Goal: Check status: Check status

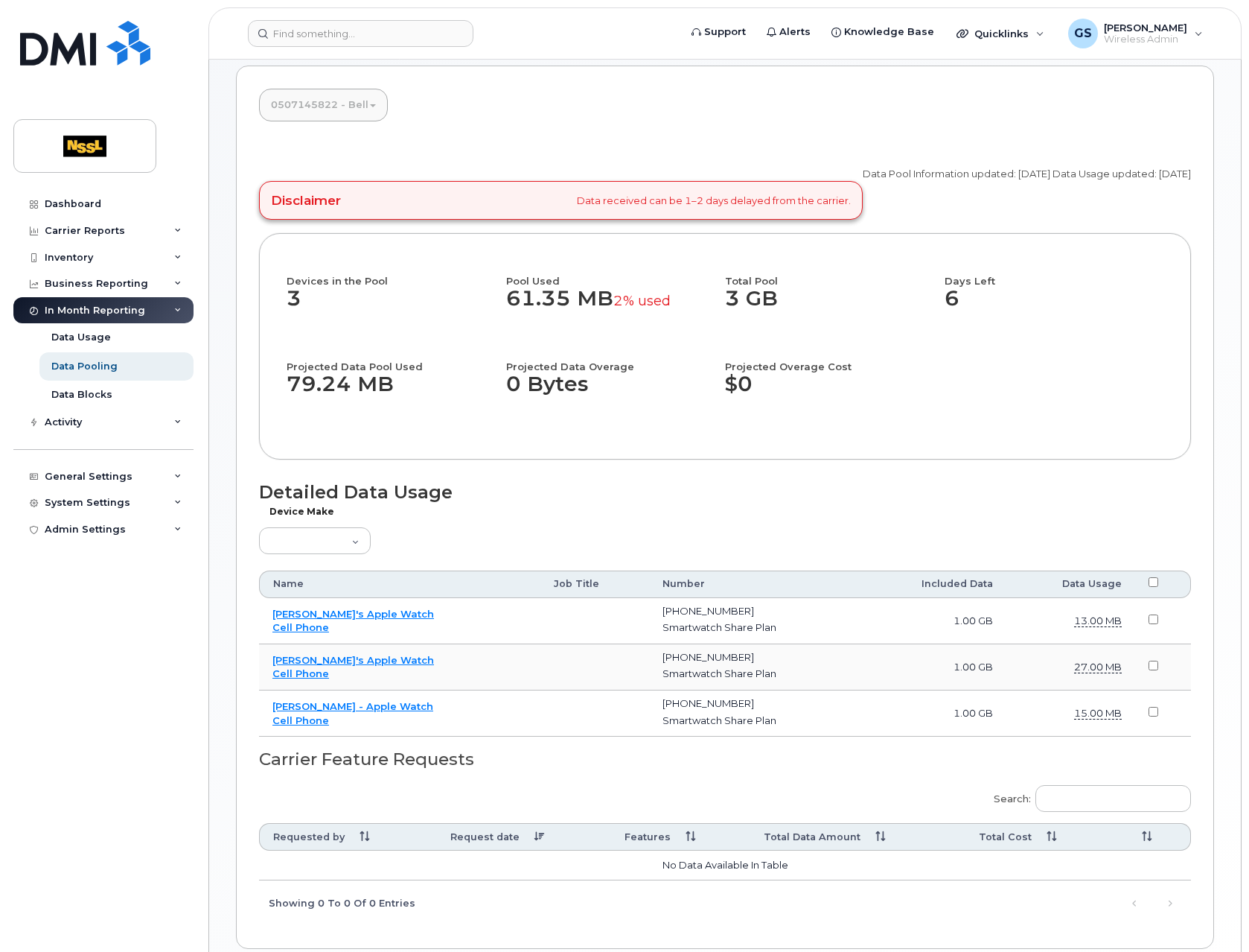
scroll to position [308, 0]
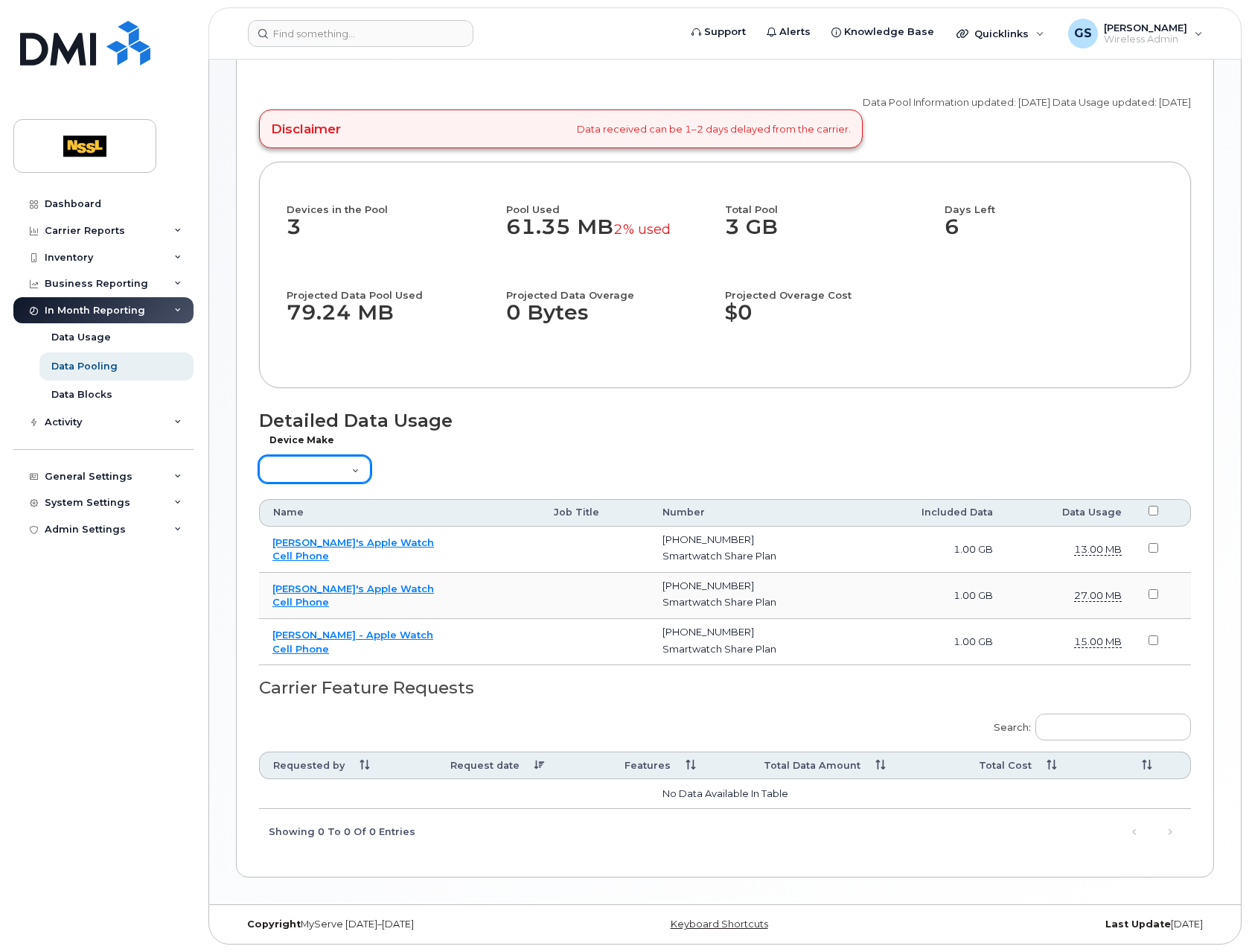
click at [352, 466] on select "Aircard Android Blackberry Cell Phone GPS HUB iPhone Laptop [PERSON_NAME] Pager…" at bounding box center [315, 470] width 112 height 27
click at [259, 456] on select "Aircard Android Blackberry Cell Phone GPS HUB iPhone Laptop [PERSON_NAME] Pager…" at bounding box center [315, 470] width 112 height 27
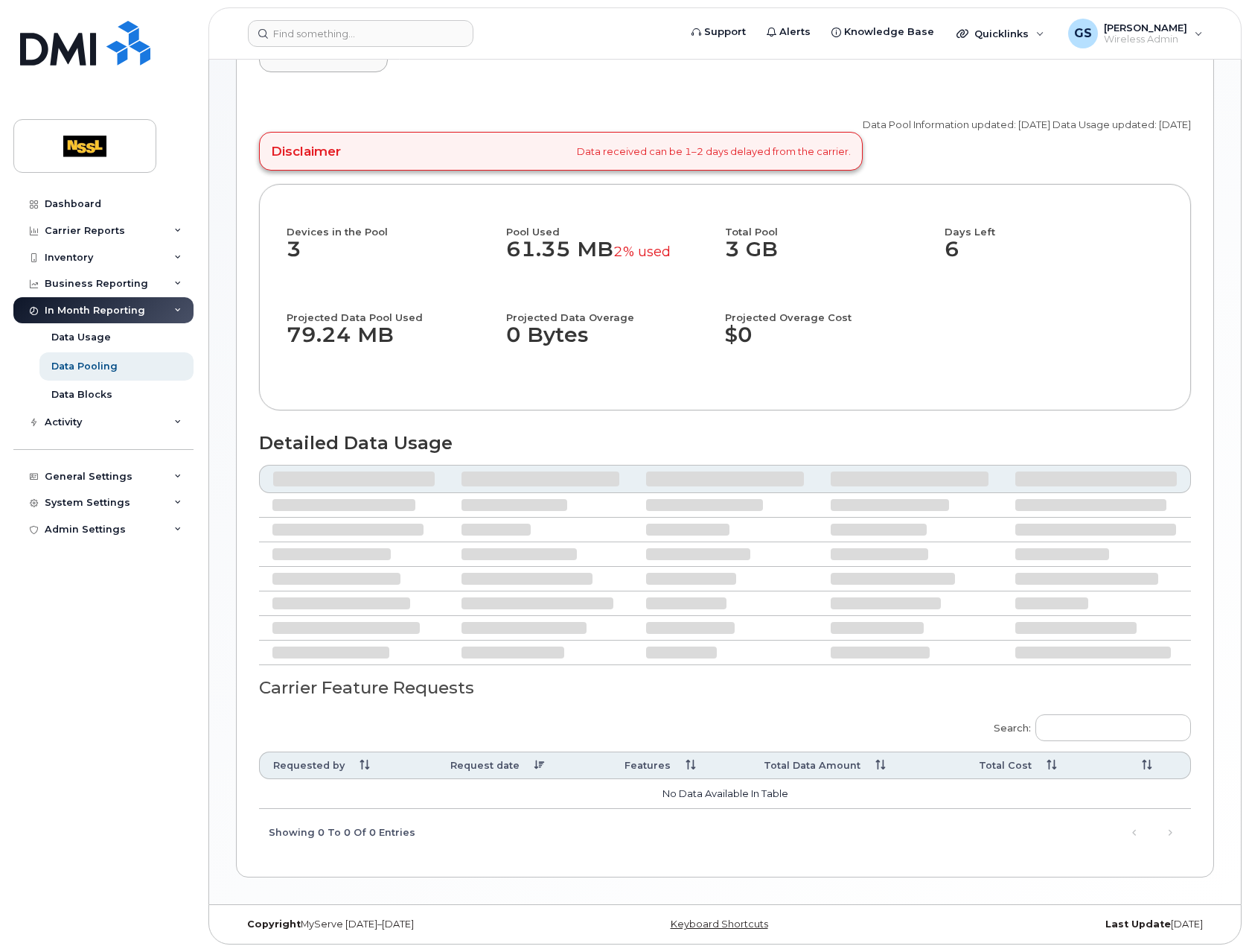
scroll to position [170, 0]
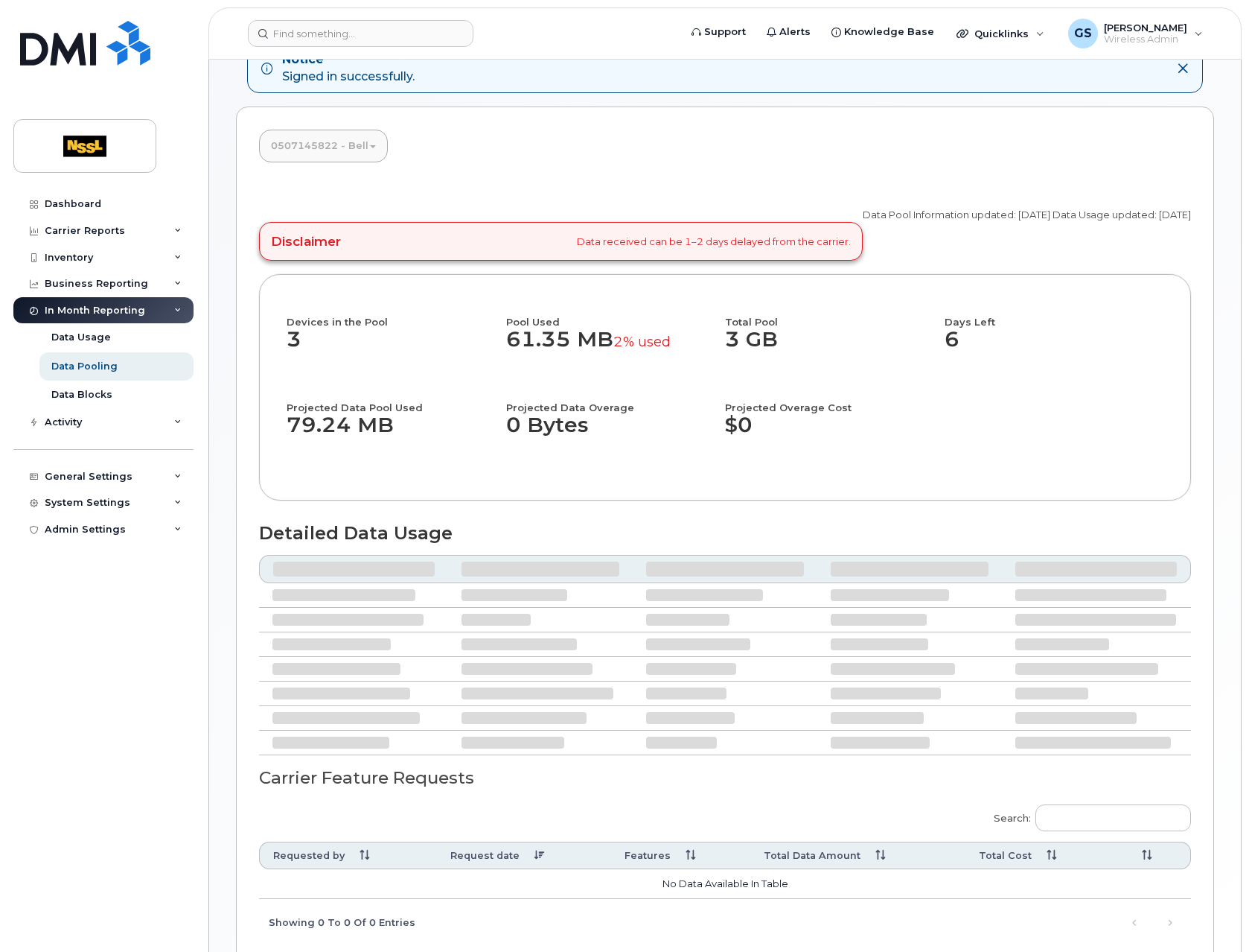
select select "2"
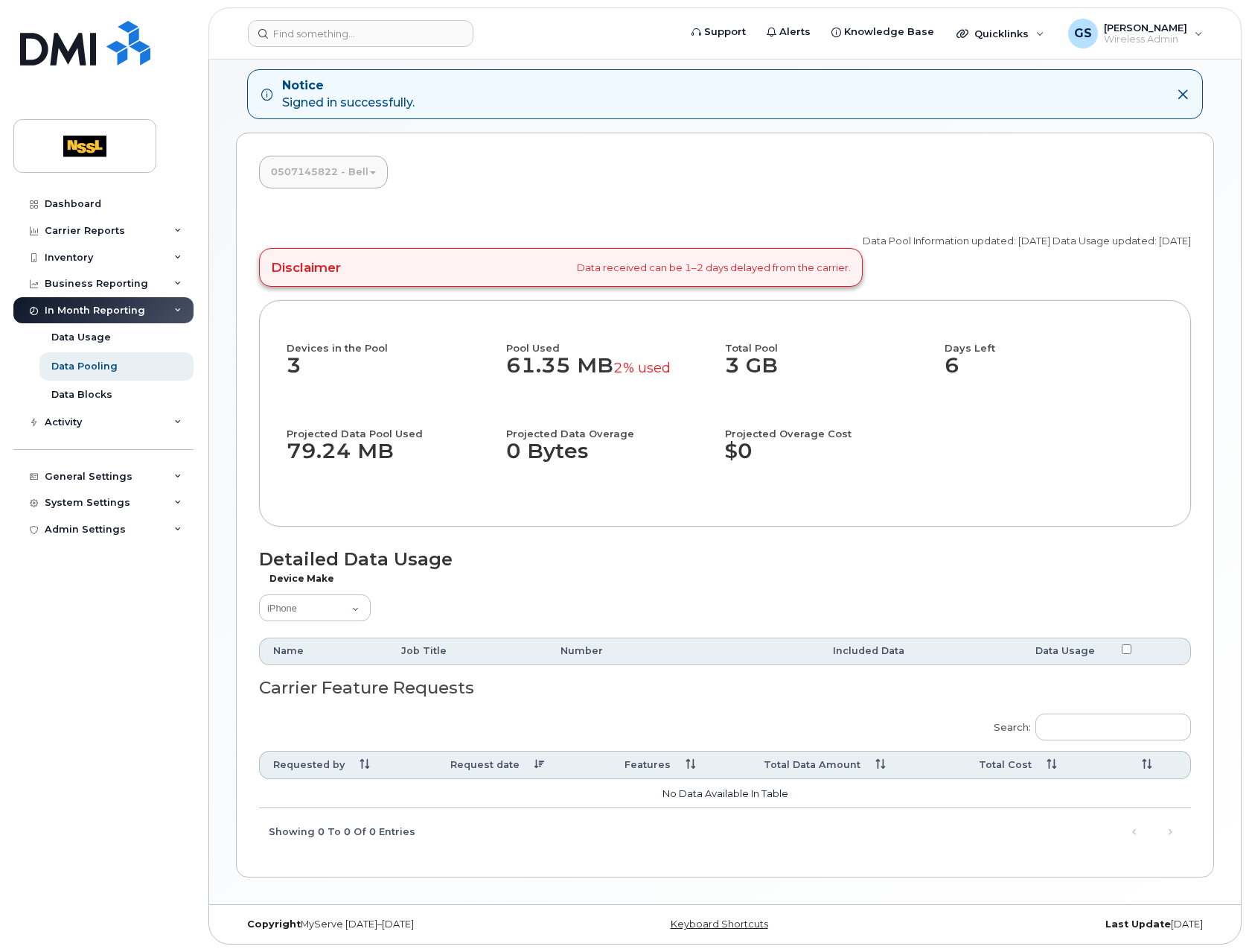
click at [334, 627] on div "Detailed Data Usage Device Make Aircard Android Blackberry Cell Phone GPS HUB i…" at bounding box center [725, 606] width 932 height 115
click at [329, 604] on select "Aircard Android Blackberry Cell Phone GPS HUB iPhone Laptop [PERSON_NAME] Pager…" at bounding box center [315, 608] width 112 height 27
click at [259, 594] on select "Aircard Android Blackberry Cell Phone GPS HUB iPhone Laptop [PERSON_NAME] Pager…" at bounding box center [315, 608] width 112 height 27
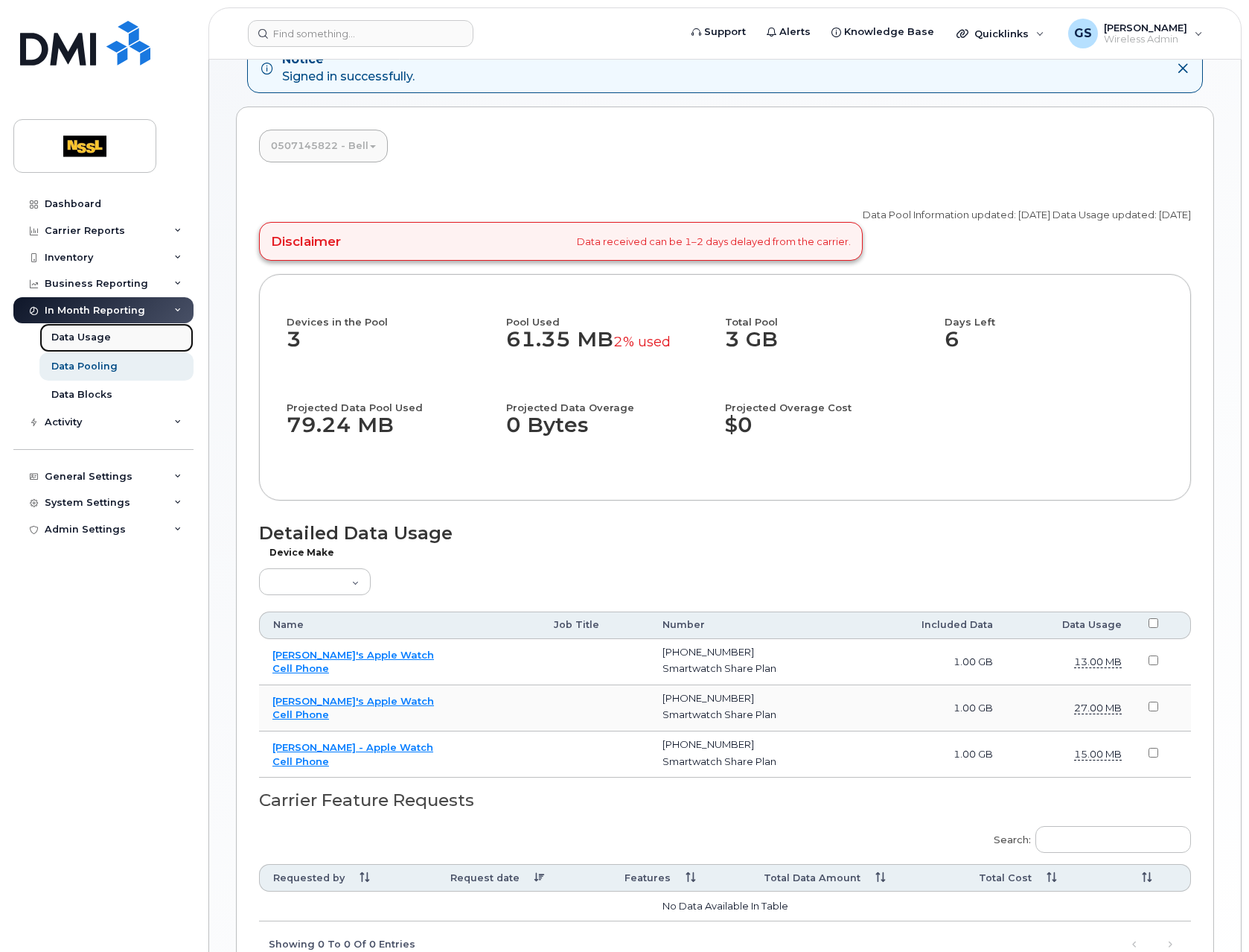
click at [105, 330] on div "Data Usage" at bounding box center [81, 337] width 59 height 14
click at [101, 337] on div "Data Usage" at bounding box center [81, 337] width 59 height 14
